Goal: Navigation & Orientation: Find specific page/section

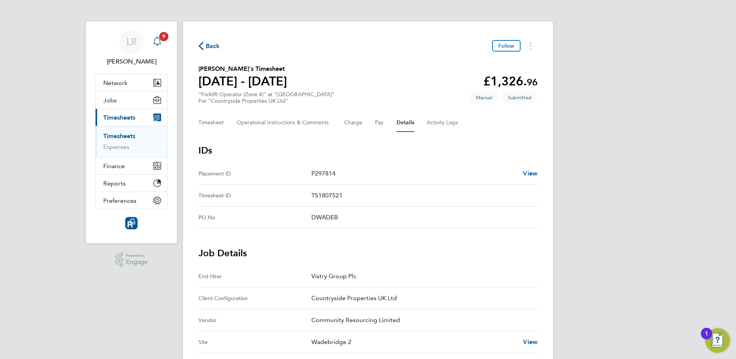
click at [157, 38] on icon "Main navigation" at bounding box center [157, 41] width 9 height 9
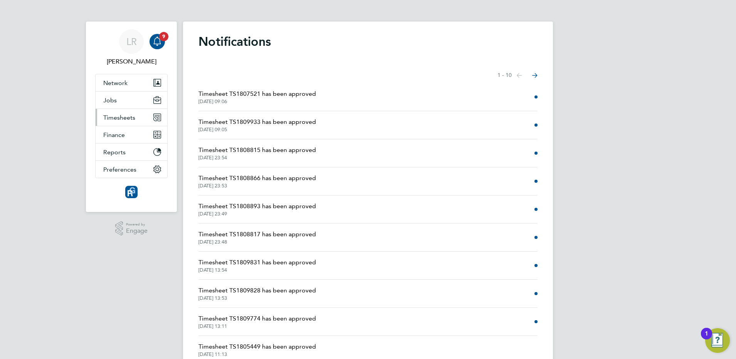
click at [117, 119] on span "Timesheets" at bounding box center [119, 117] width 32 height 7
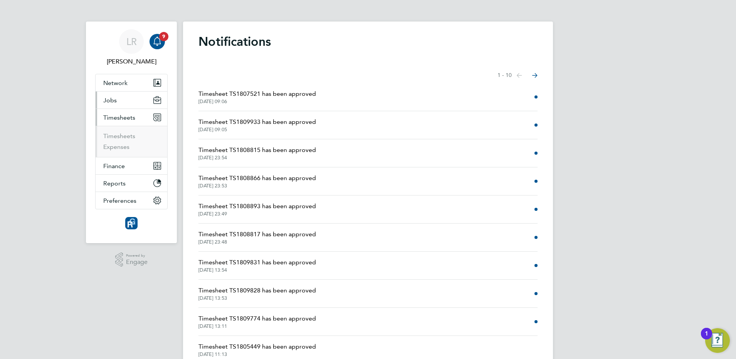
click at [114, 103] on span "Jobs" at bounding box center [109, 100] width 13 height 7
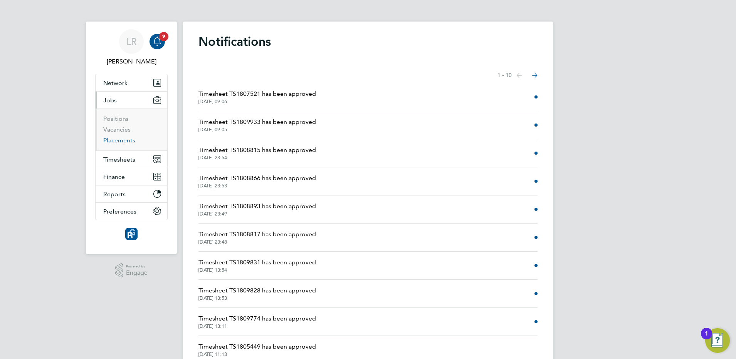
click at [115, 139] on link "Placements" at bounding box center [119, 140] width 32 height 7
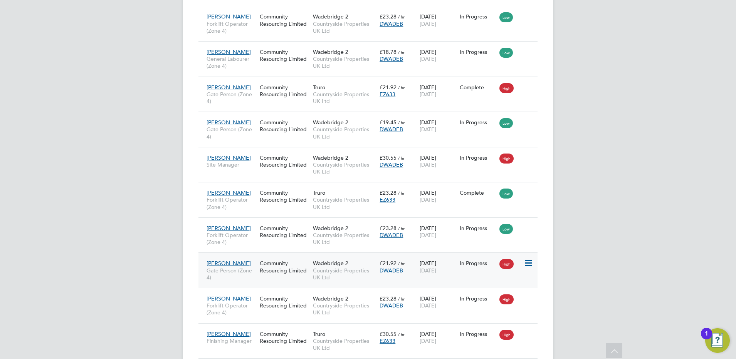
click at [443, 280] on div "[PERSON_NAME] Gate Person (Zone 4) Community Resourcing Limited [GEOGRAPHIC_DAT…" at bounding box center [367, 270] width 339 height 35
click at [532, 261] on icon at bounding box center [528, 263] width 8 height 9
click at [458, 282] on div "[PERSON_NAME] Gate Person (Zone 4) Community Resourcing Limited [GEOGRAPHIC_DAT…" at bounding box center [367, 270] width 339 height 35
click at [222, 261] on span "[PERSON_NAME]" at bounding box center [228, 263] width 44 height 7
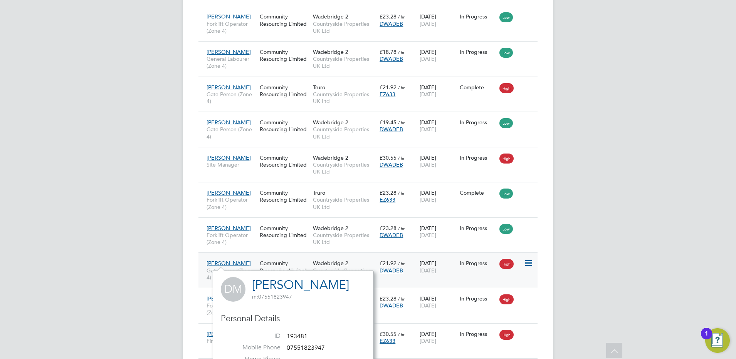
click at [219, 262] on span "[PERSON_NAME]" at bounding box center [228, 263] width 44 height 7
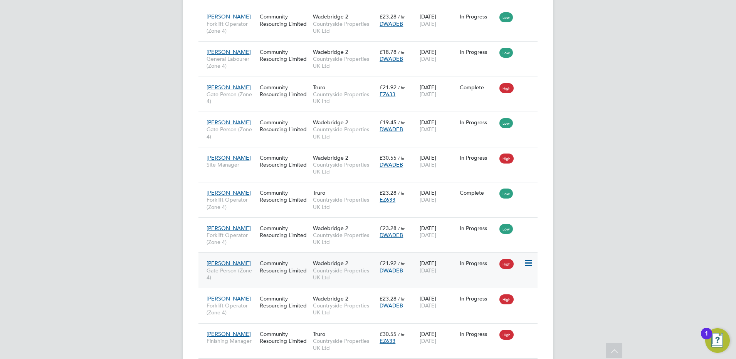
click at [218, 263] on span "[PERSON_NAME]" at bounding box center [228, 263] width 44 height 7
